Goal: Information Seeking & Learning: Learn about a topic

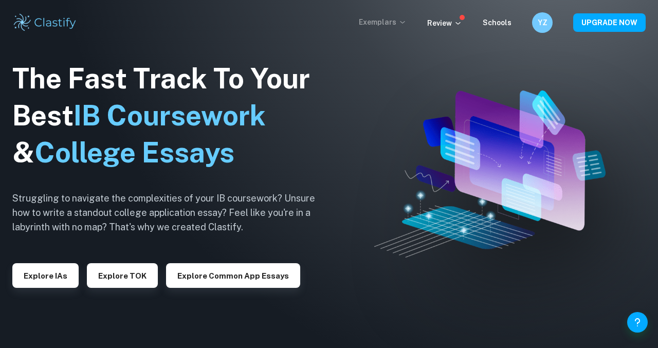
click at [403, 16] on p "Exemplars" at bounding box center [383, 21] width 48 height 11
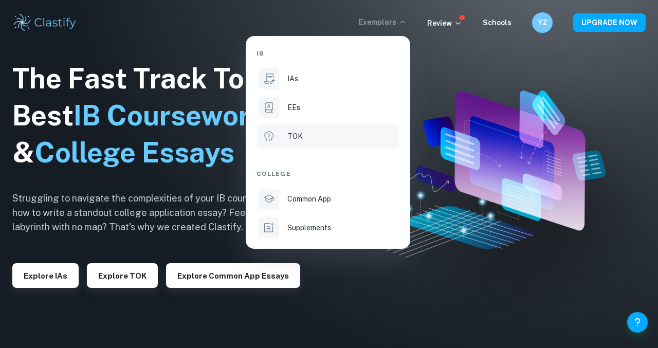
click at [307, 132] on div "TOK" at bounding box center [343, 136] width 110 height 11
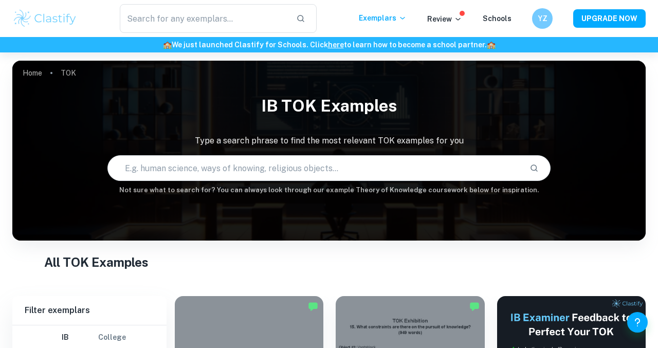
click at [292, 163] on input "text" at bounding box center [315, 168] width 414 height 29
paste input ""Do the ever-improving tools of an Area of Knowledge always result in improved …"
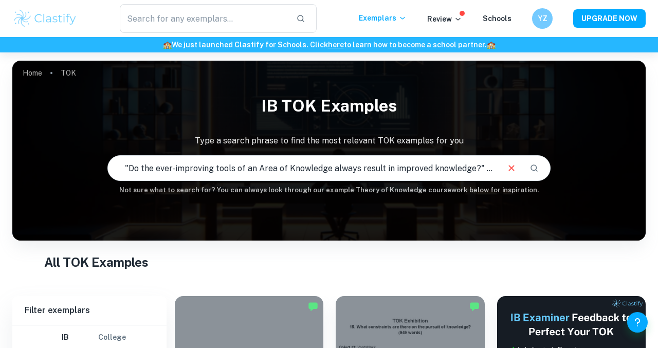
scroll to position [0, 172]
type input ""Do the ever-improving tools of an Area of Knowledge always result in improved …"
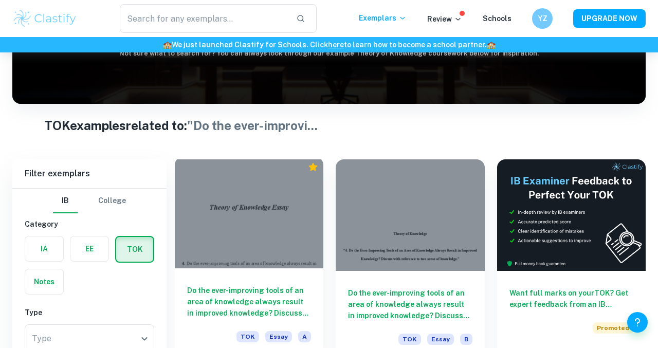
scroll to position [182, 0]
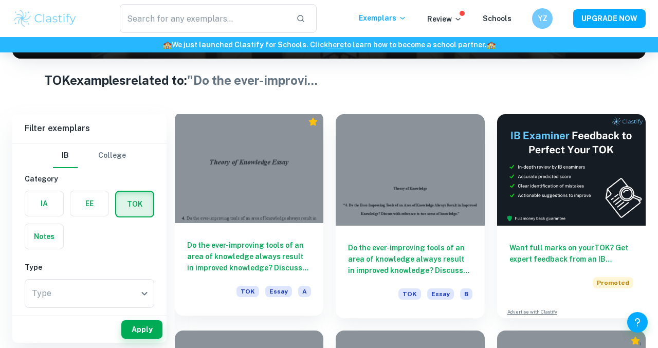
click at [260, 206] on div at bounding box center [249, 168] width 149 height 112
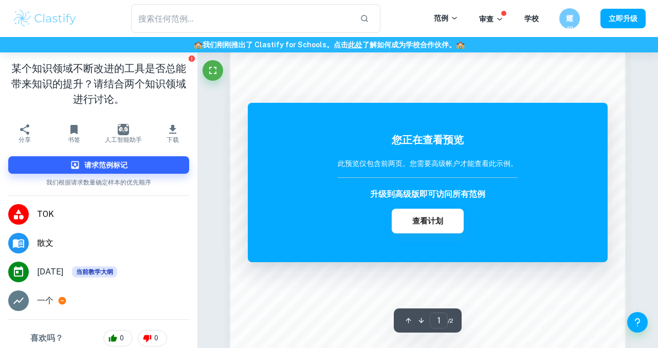
scroll to position [830, 0]
click at [409, 109] on div "您正在查看预览 此预览仅包含前两页。 您需要高级帐户才能查看此示例。 升级到高级版即可访问所有范例 查看计划" at bounding box center [428, 182] width 360 height 159
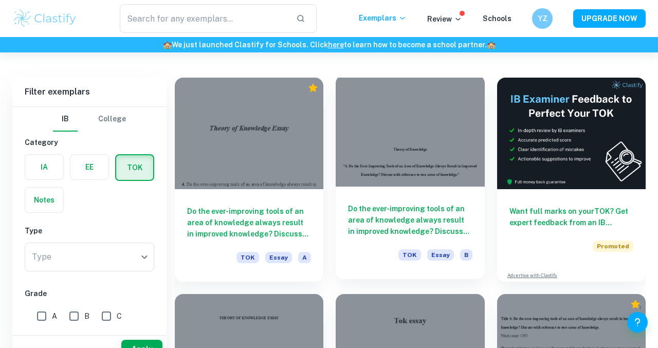
scroll to position [394, 0]
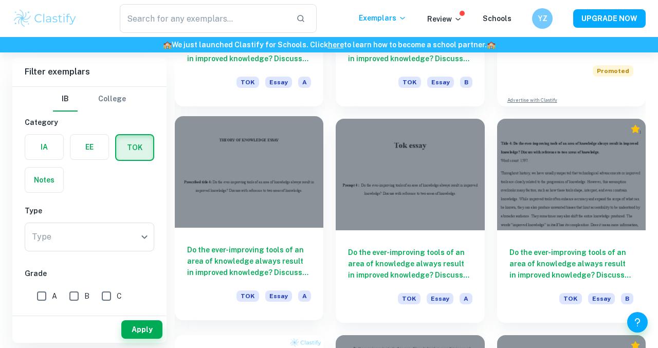
click at [275, 216] on div at bounding box center [249, 172] width 149 height 112
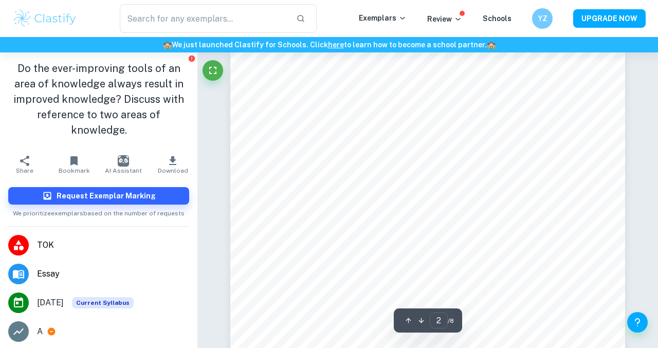
scroll to position [599, 0]
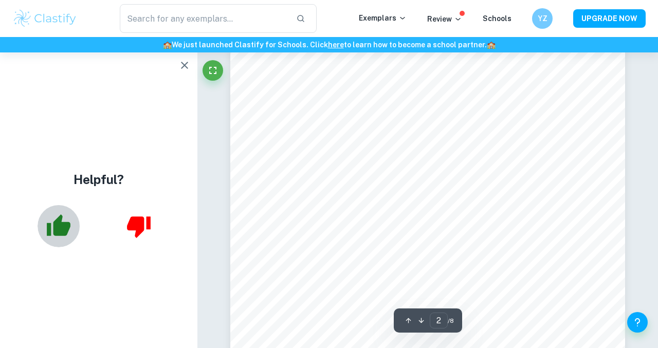
click at [53, 238] on icon "button" at bounding box center [59, 226] width 26 height 26
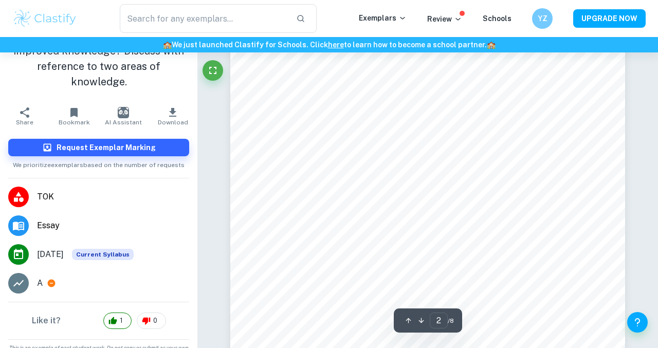
scroll to position [605, 0]
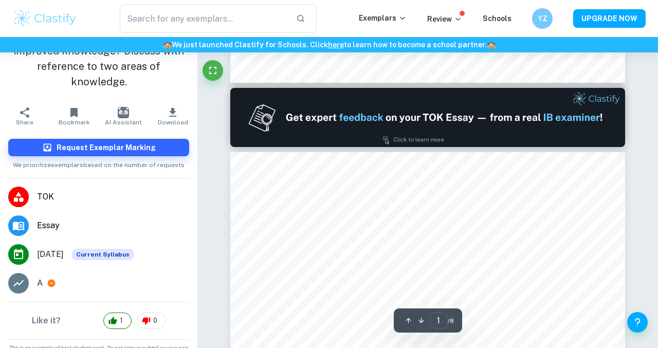
type input "2"
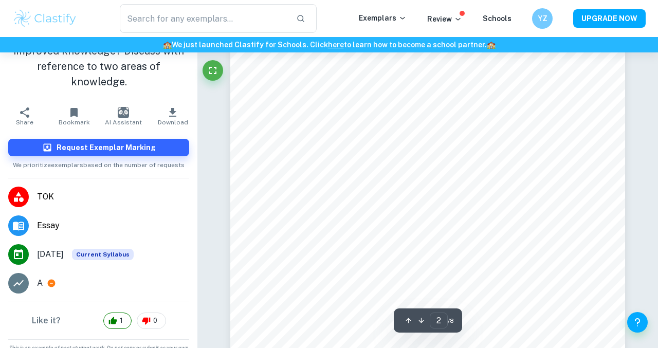
scroll to position [592, 0]
click at [539, 20] on h6 "YZ" at bounding box center [542, 19] width 12 height 12
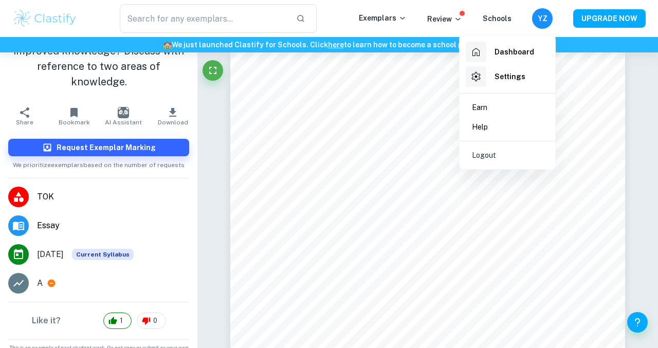
click at [503, 80] on h6 "Settings" at bounding box center [510, 76] width 31 height 11
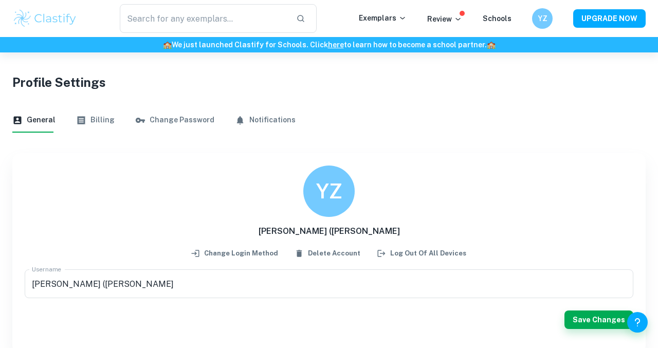
scroll to position [52, 0]
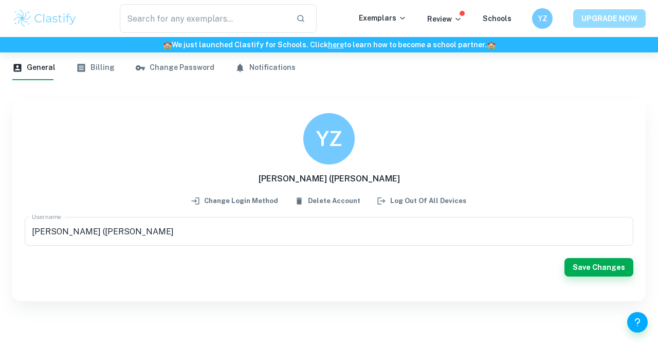
click at [620, 23] on button "UPGRADE NOW" at bounding box center [610, 18] width 73 height 19
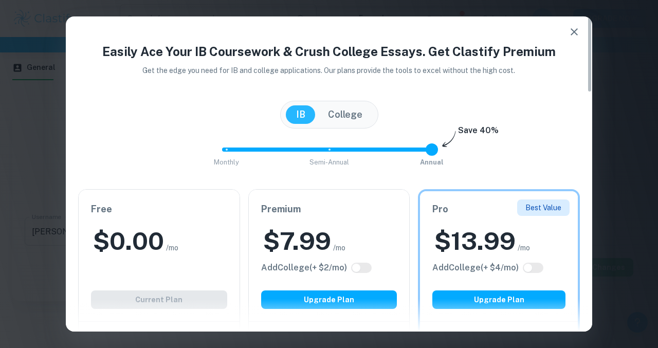
click at [592, 61] on div "Easily Ace Your IB Coursework & Crush College Essays. Get Clastify Premium Get …" at bounding box center [329, 173] width 527 height 315
click at [571, 27] on icon "button" at bounding box center [574, 32] width 12 height 12
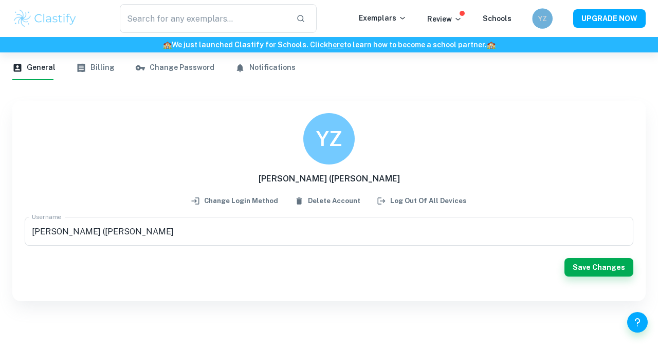
click at [543, 20] on h6 "YZ" at bounding box center [543, 18] width 12 height 11
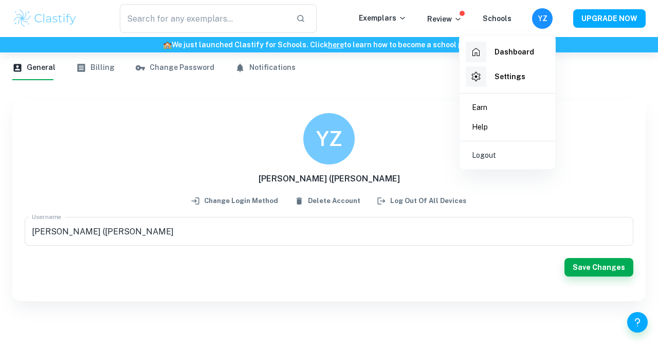
click at [506, 20] on div at bounding box center [329, 174] width 658 height 348
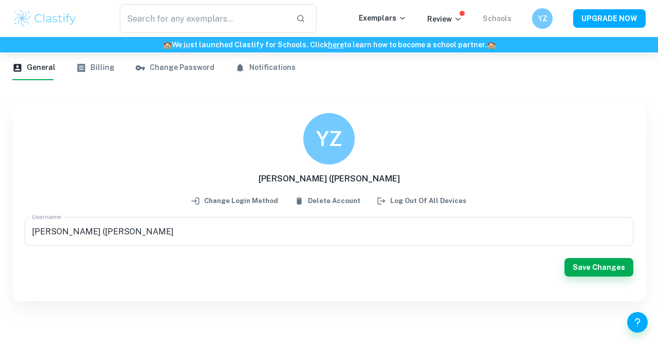
click at [506, 22] on link "Schools" at bounding box center [497, 18] width 29 height 8
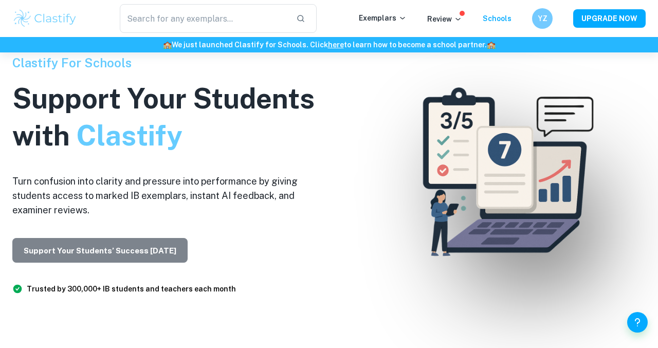
click at [144, 255] on button "Support Your Students’ Success [DATE]" at bounding box center [99, 250] width 175 height 25
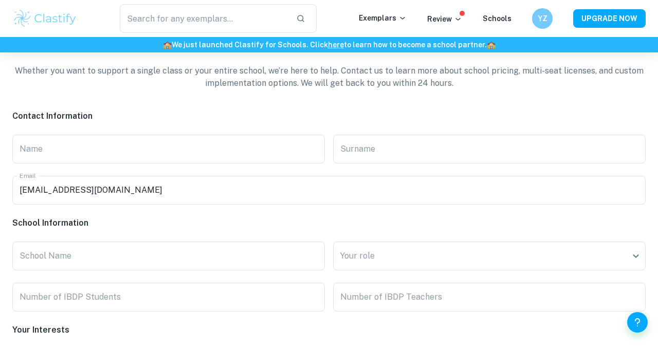
scroll to position [2238, 0]
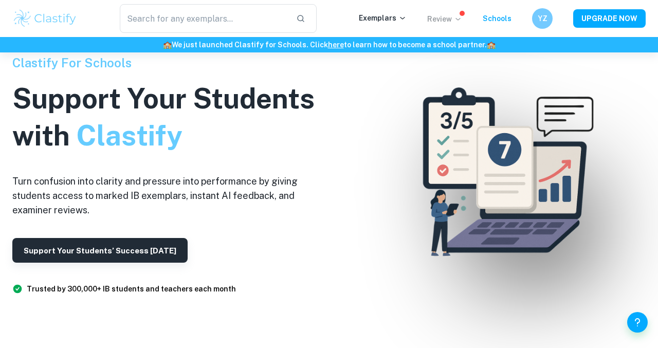
click at [461, 16] on icon at bounding box center [458, 19] width 8 height 8
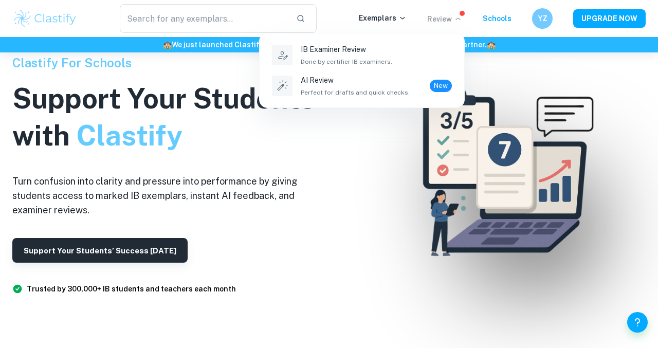
click at [403, 17] on div at bounding box center [329, 174] width 658 height 348
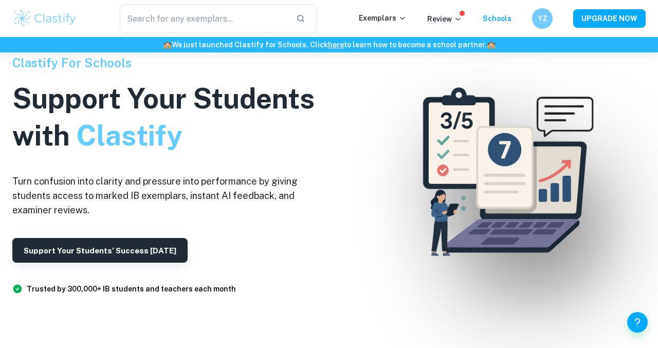
click at [403, 17] on icon at bounding box center [403, 18] width 8 height 8
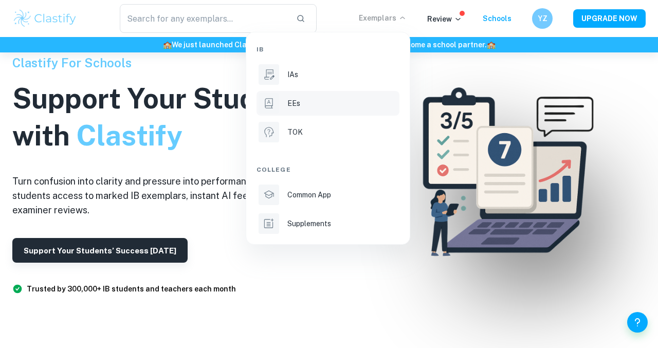
click at [329, 106] on div "EEs" at bounding box center [343, 103] width 110 height 11
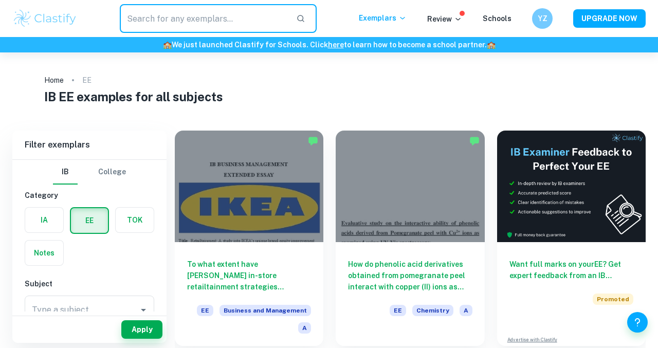
click at [215, 31] on input "text" at bounding box center [204, 18] width 168 height 29
paste input ""Do the ever-improving tools of an Area of Knowledge always result in improved …"
type input ""Do the ever-improving tools of an Area of Knowledge always result in improved …"
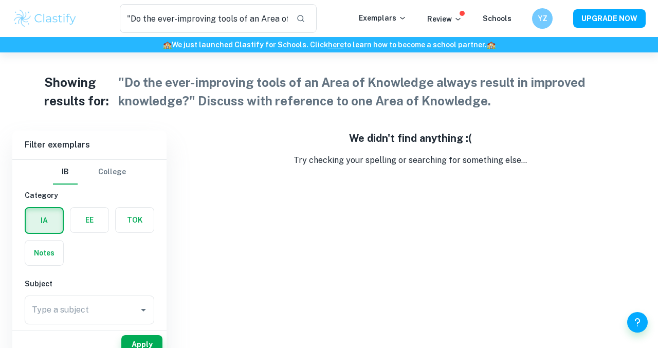
scroll to position [1, 0]
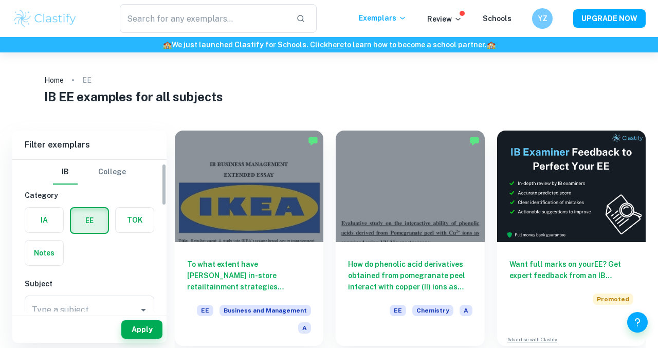
scroll to position [16, 0]
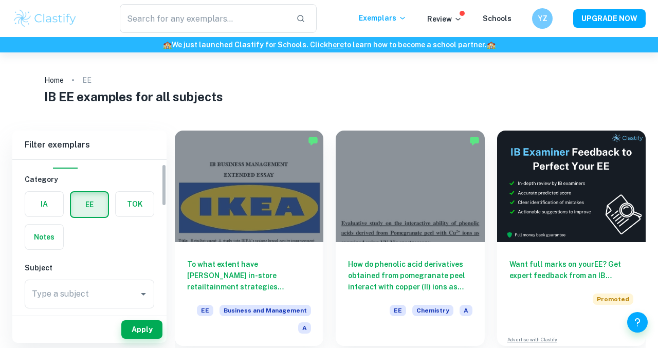
click at [121, 204] on label "button" at bounding box center [135, 204] width 38 height 25
click at [0, 0] on input "radio" at bounding box center [0, 0] width 0 height 0
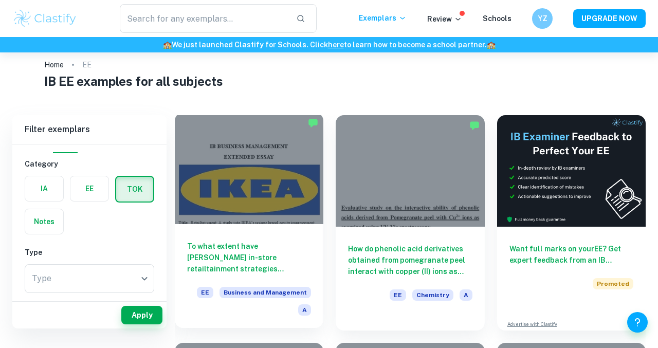
scroll to position [0, 0]
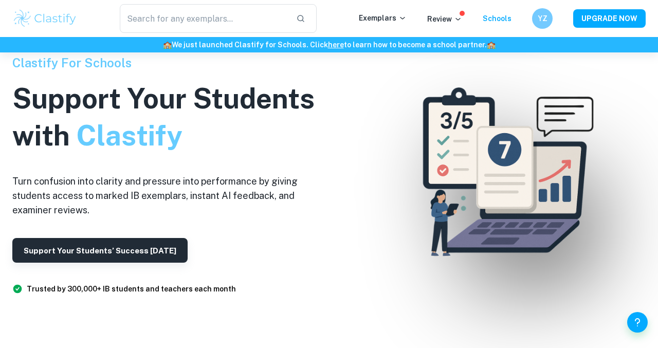
scroll to position [52, 0]
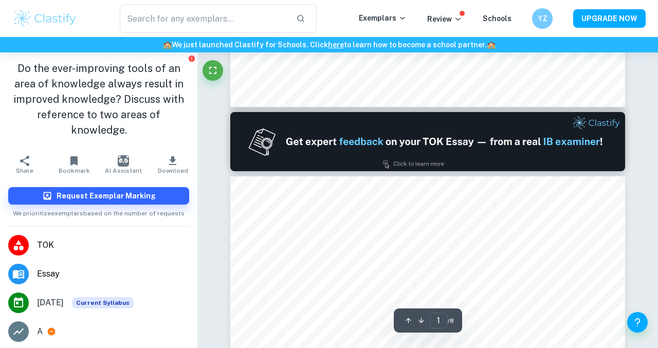
scroll to position [466, 0]
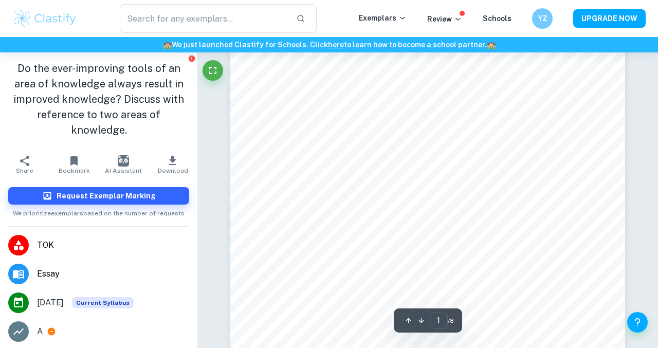
type input "2"
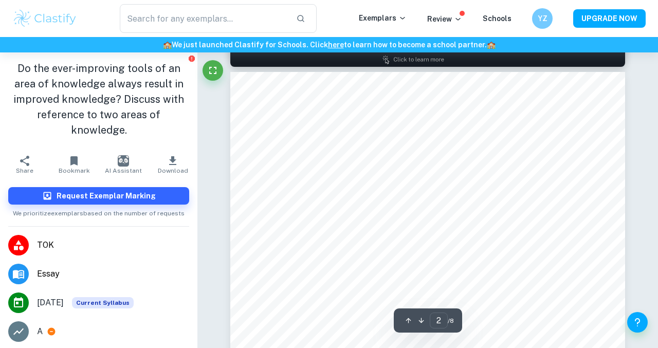
scroll to position [576, 0]
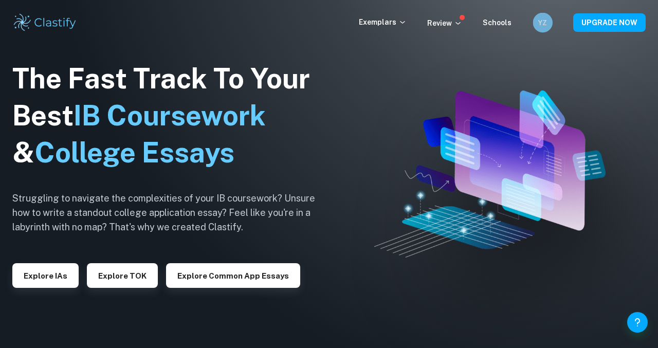
click at [535, 19] on div "YZ" at bounding box center [543, 23] width 20 height 20
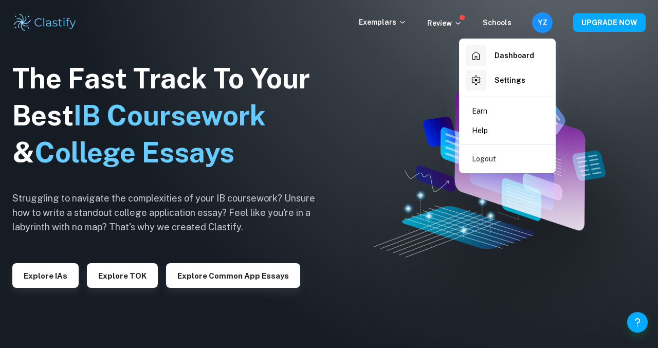
click at [545, 28] on div at bounding box center [329, 174] width 658 height 348
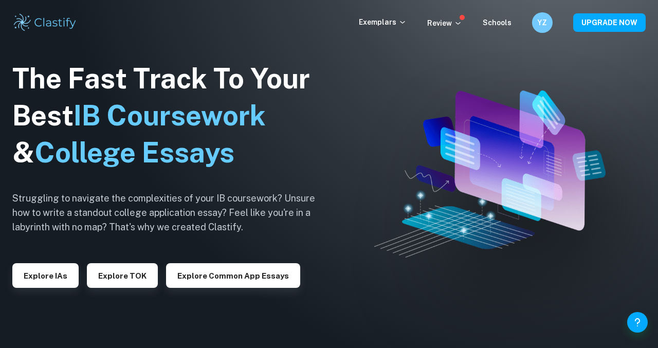
click at [545, 28] on div "YZ" at bounding box center [542, 22] width 21 height 21
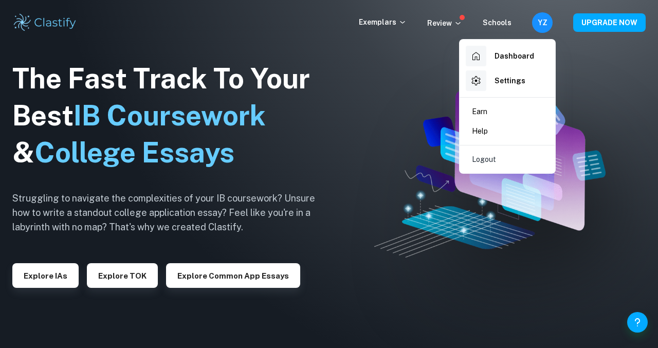
click at [510, 87] on div "Settings" at bounding box center [496, 80] width 60 height 21
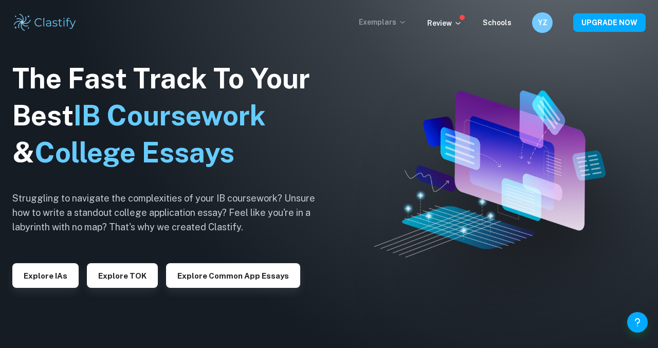
click at [402, 25] on icon at bounding box center [403, 22] width 8 height 8
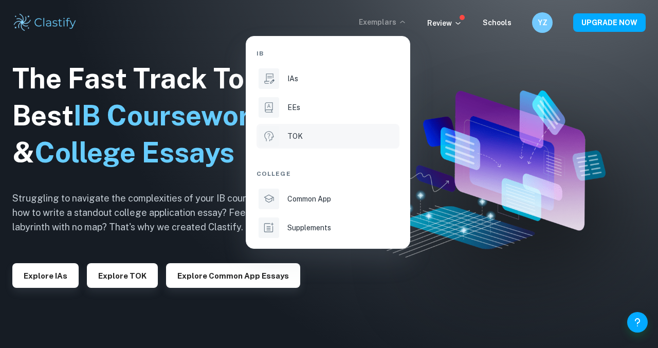
click at [314, 137] on div "TOK" at bounding box center [343, 136] width 110 height 11
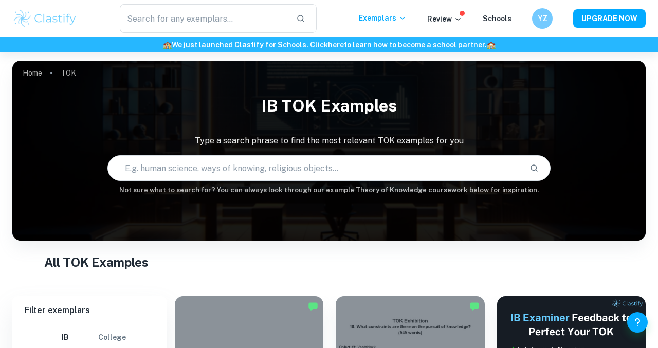
click at [294, 172] on input "text" at bounding box center [315, 168] width 414 height 29
paste input ""Do the ever-improving tools of an Area of Knowledge always result in improved …"
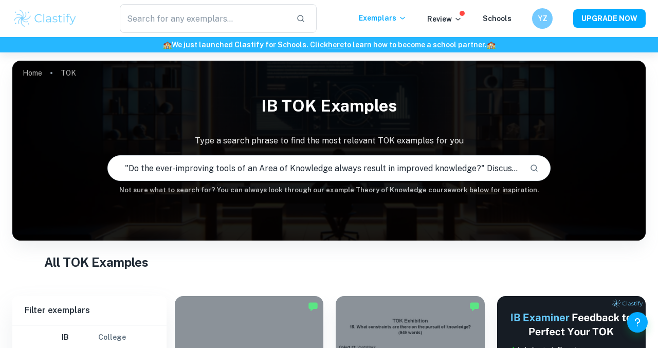
scroll to position [0, 172]
type input ""Do the ever-improving tools of an Area of Knowledge always result in improved …"
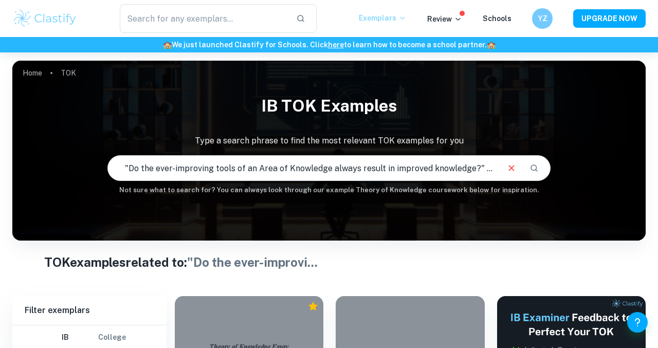
click at [407, 21] on icon at bounding box center [403, 18] width 8 height 8
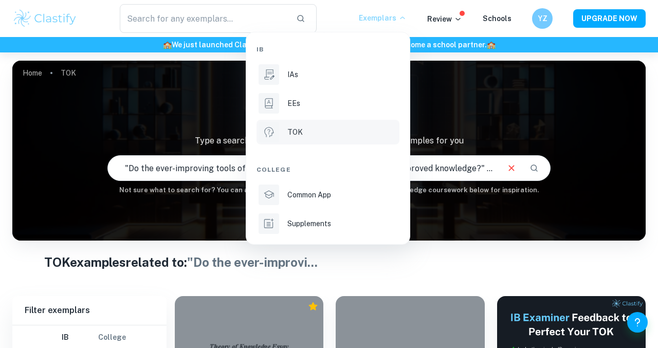
click at [320, 249] on div at bounding box center [329, 174] width 658 height 348
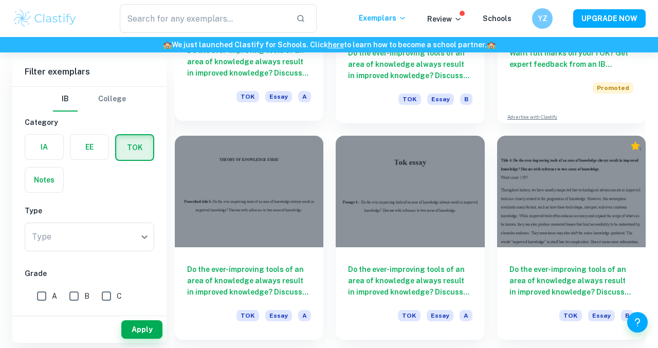
scroll to position [377, 0]
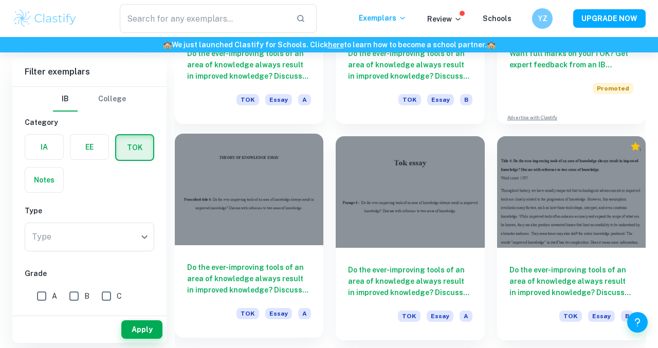
click at [292, 253] on div "Do the ever-improving tools of an area of knowledge always result in improved k…" at bounding box center [249, 291] width 149 height 93
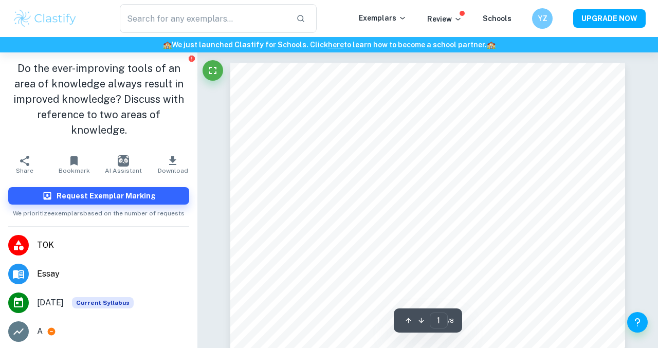
click at [161, 167] on span "Download" at bounding box center [173, 170] width 30 height 7
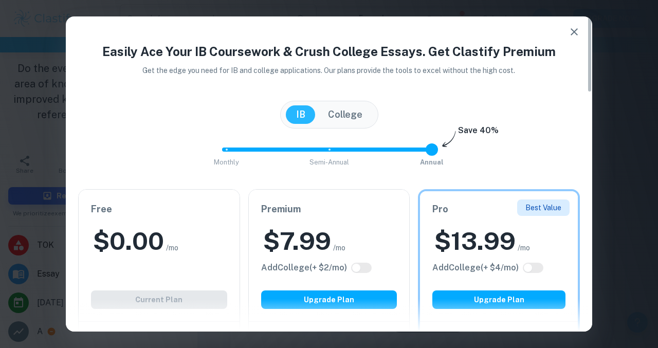
click at [212, 205] on h6 "Free" at bounding box center [159, 209] width 136 height 14
click at [188, 282] on div "Free $ 0.00 /mo Add College (+ $ 2 /mo) Current Plan" at bounding box center [159, 256] width 161 height 132
click at [188, 293] on div "Free $ 0.00 /mo Add College (+ $ 2 /mo) Current Plan" at bounding box center [159, 256] width 161 height 132
click at [574, 26] on icon "button" at bounding box center [574, 32] width 12 height 12
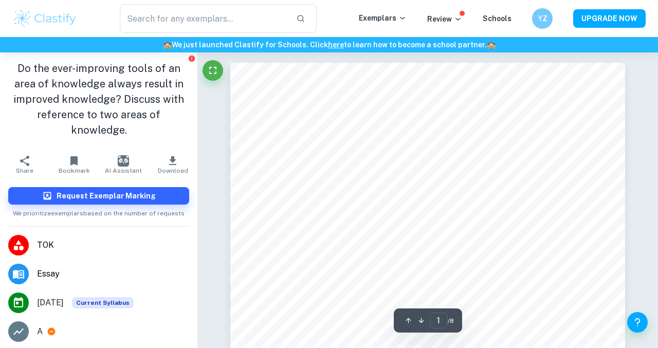
click at [78, 155] on icon "button" at bounding box center [74, 161] width 12 height 12
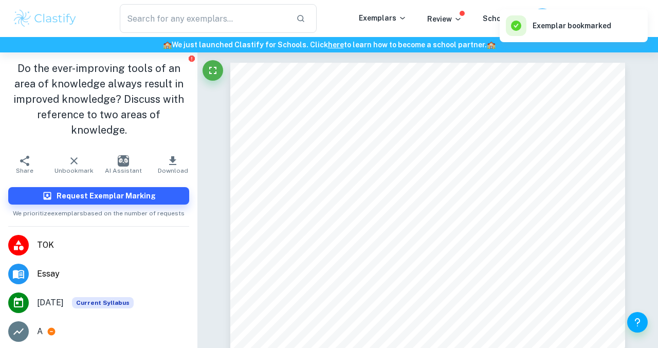
click at [134, 151] on button "AI Assistant" at bounding box center [123, 164] width 49 height 29
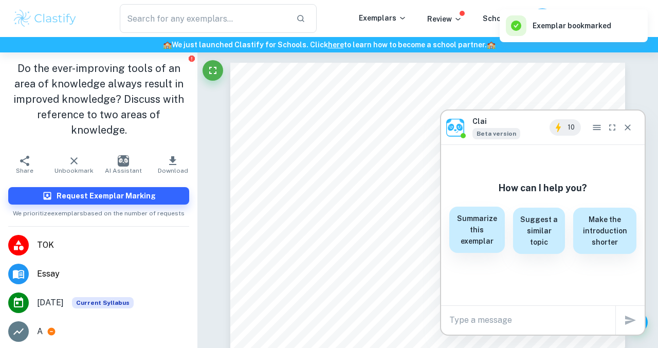
click at [493, 246] on h6 "Summarize this exemplar" at bounding box center [477, 230] width 43 height 34
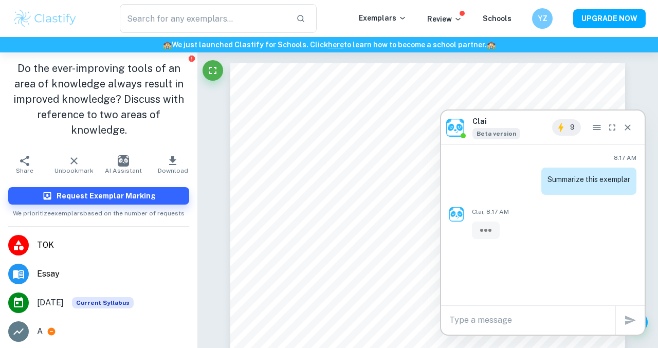
scroll to position [8, 0]
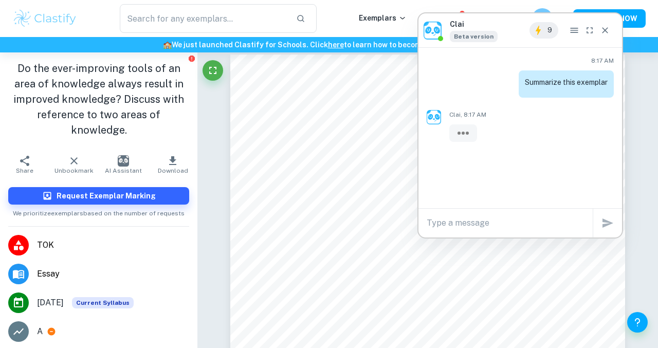
drag, startPoint x: 532, startPoint y: 131, endPoint x: 508, endPoint y: 34, distance: 99.7
click at [509, 34] on div "Clai Beta version 9" at bounding box center [521, 30] width 204 height 34
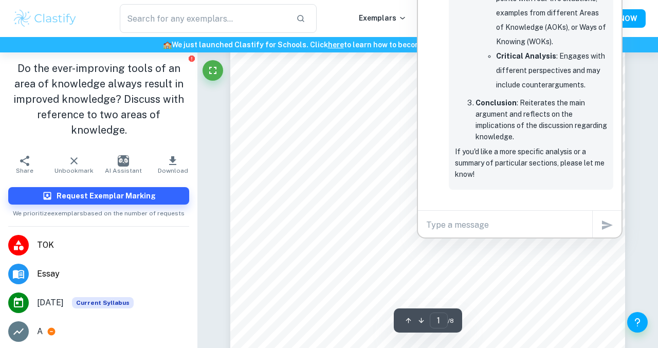
scroll to position [130, 0]
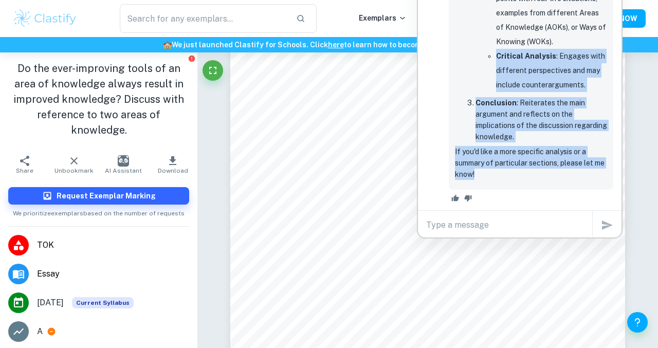
drag, startPoint x: 483, startPoint y: 177, endPoint x: 496, endPoint y: 62, distance: 115.9
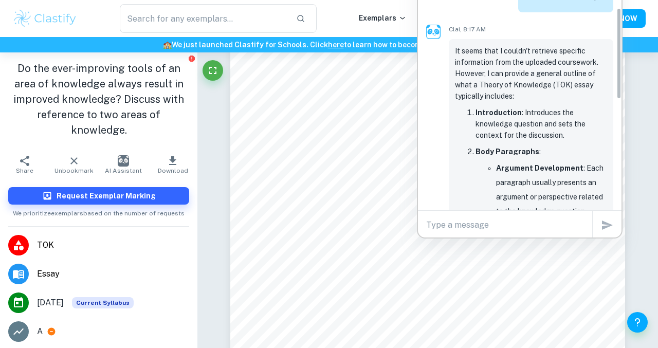
scroll to position [0, 0]
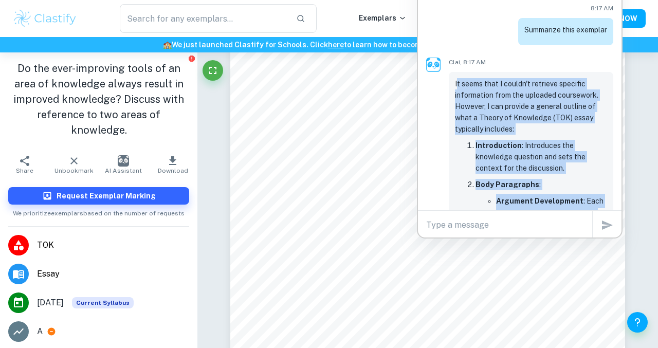
click at [457, 82] on p "It seems that I couldn't retrieve specific information from the uploaded course…" at bounding box center [531, 106] width 152 height 57
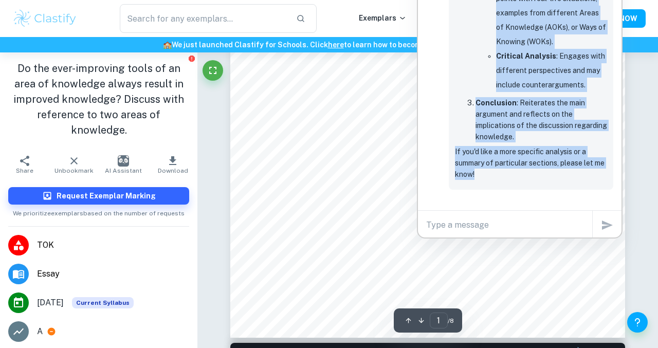
scroll to position [311, 0]
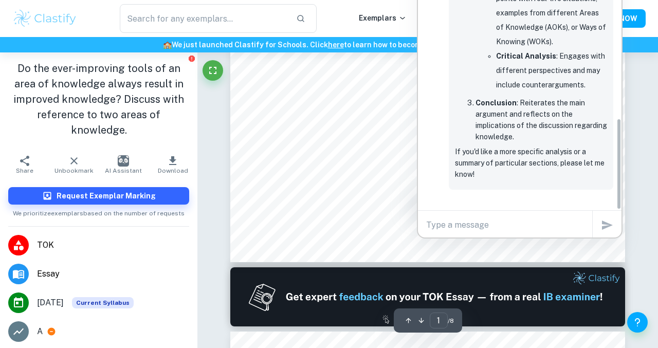
click at [622, 76] on div "Clai Beta version 9 8:17 AM Summarize this exemplar Clai, 8:17 AM It seems that…" at bounding box center [520, 99] width 206 height 279
click at [601, 92] on li "Critical Analysis : Engages with different perspectives and may include counter…" at bounding box center [551, 70] width 111 height 43
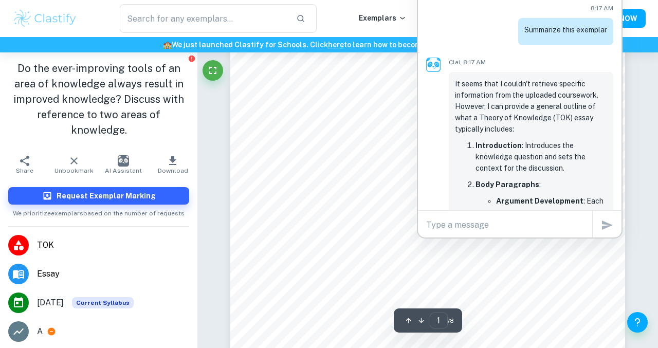
scroll to position [0, 0]
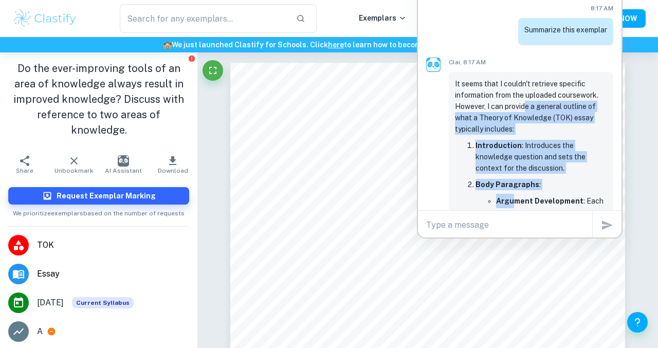
drag, startPoint x: 527, startPoint y: 101, endPoint x: 512, endPoint y: 205, distance: 104.5
click at [512, 205] on div "It seems that I couldn't retrieve specific information from the uploaded course…" at bounding box center [531, 273] width 152 height 391
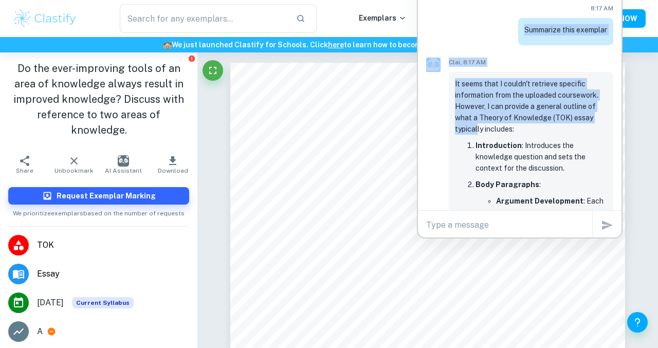
drag, startPoint x: 478, startPoint y: 43, endPoint x: 477, endPoint y: 129, distance: 86.4
click at [477, 129] on div "8:17 AM Summarize this exemplar Clai, 8:17 AM It seems that I couldn't retrieve…" at bounding box center [520, 247] width 204 height 504
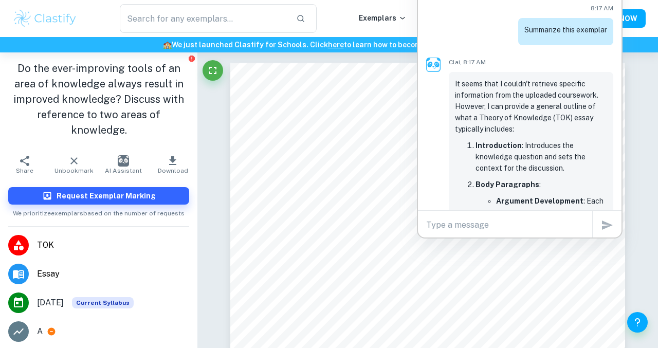
click at [468, 233] on div "x" at bounding box center [509, 225] width 166 height 16
drag, startPoint x: 425, startPoint y: 158, endPoint x: 425, endPoint y: 205, distance: 47.3
click at [425, 205] on div "8:17 AM Summarize this exemplar Clai, 8:17 AM It seems that I couldn't retrieve…" at bounding box center [520, 247] width 204 height 504
click at [425, 74] on div "8:17 AM Summarize this exemplar Clai, 8:17 AM It seems that I couldn't retrieve…" at bounding box center [520, 247] width 204 height 504
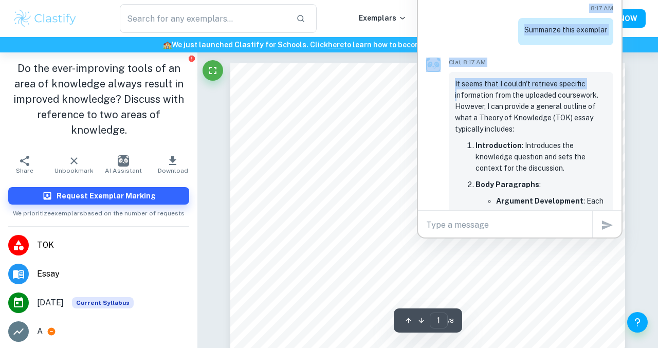
drag, startPoint x: 459, startPoint y: 5, endPoint x: 456, endPoint y: 91, distance: 86.0
click at [456, 91] on div "8:17 AM Summarize this exemplar Clai, 8:17 AM It seems that I couldn't retrieve…" at bounding box center [520, 247] width 204 height 504
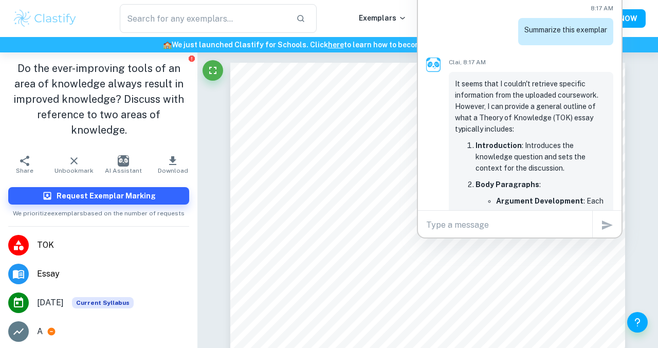
click at [532, 4] on span "8:17 AM" at bounding box center [566, 8] width 95 height 9
click at [510, 24] on div "8:17 AM Summarize this exemplar" at bounding box center [561, 25] width 103 height 42
drag, startPoint x: 505, startPoint y: 23, endPoint x: 502, endPoint y: 41, distance: 18.8
click at [499, 42] on div "8:17 AM Summarize this exemplar" at bounding box center [519, 25] width 187 height 42
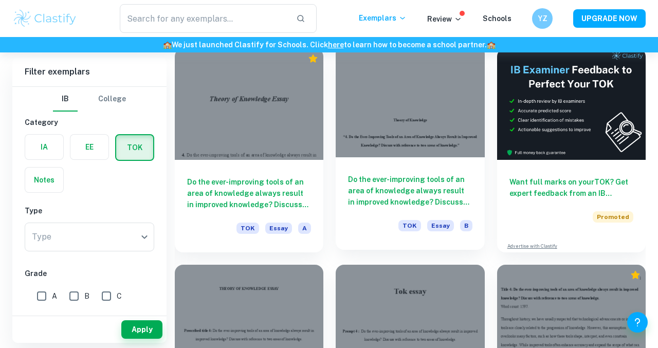
scroll to position [402, 0]
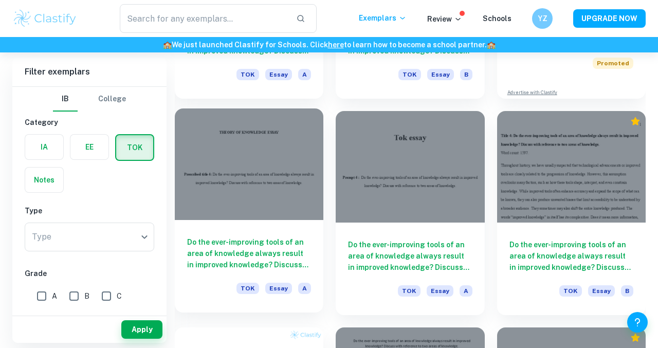
click at [279, 197] on div at bounding box center [249, 165] width 149 height 112
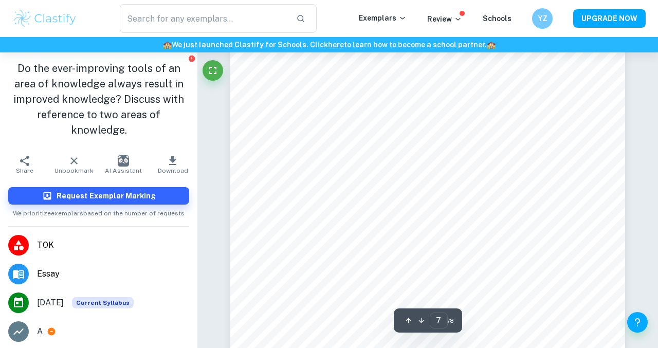
scroll to position [3314, 0]
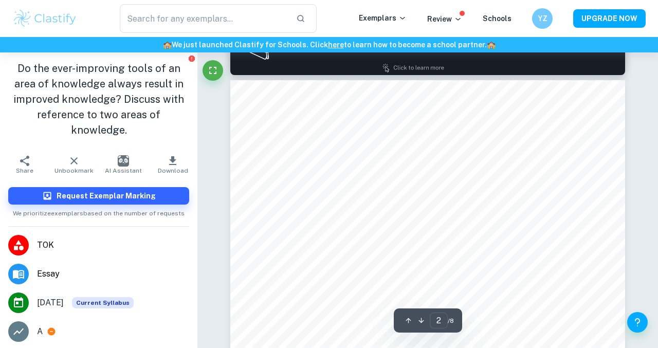
scroll to position [627, 0]
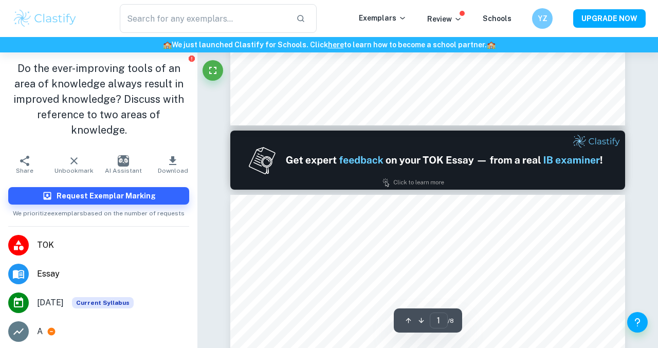
type input "2"
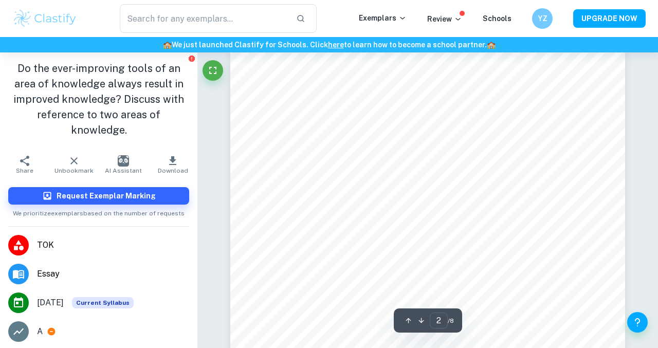
scroll to position [624, 0]
